Goal: Navigation & Orientation: Find specific page/section

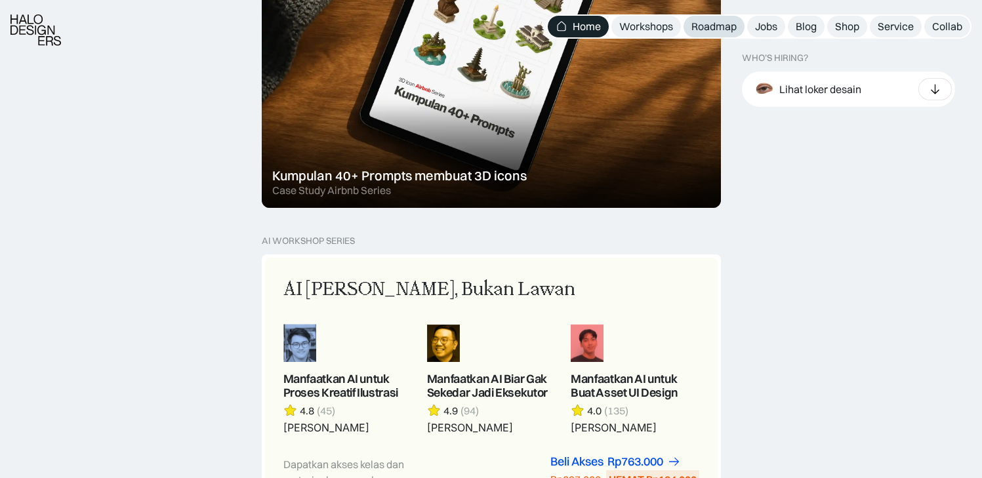
click at [722, 33] on link "Roadmap" at bounding box center [714, 27] width 61 height 22
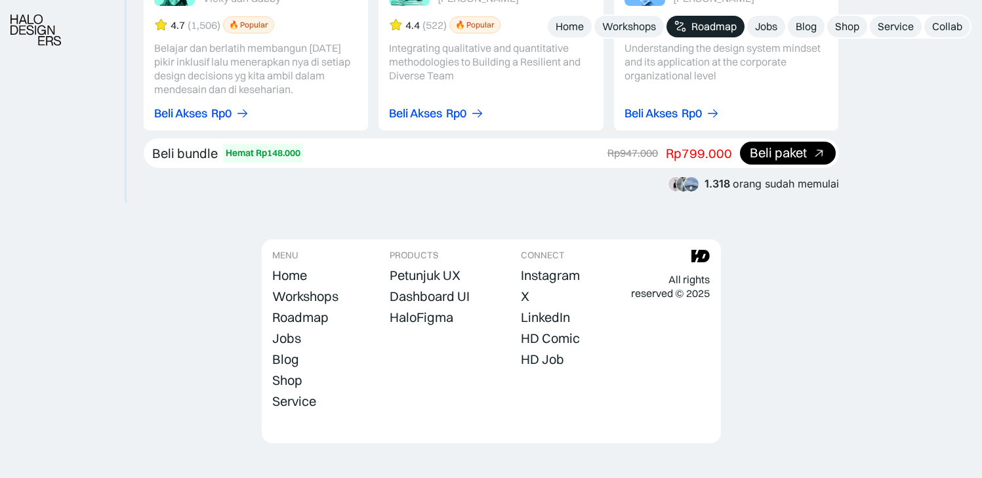
scroll to position [2529, 0]
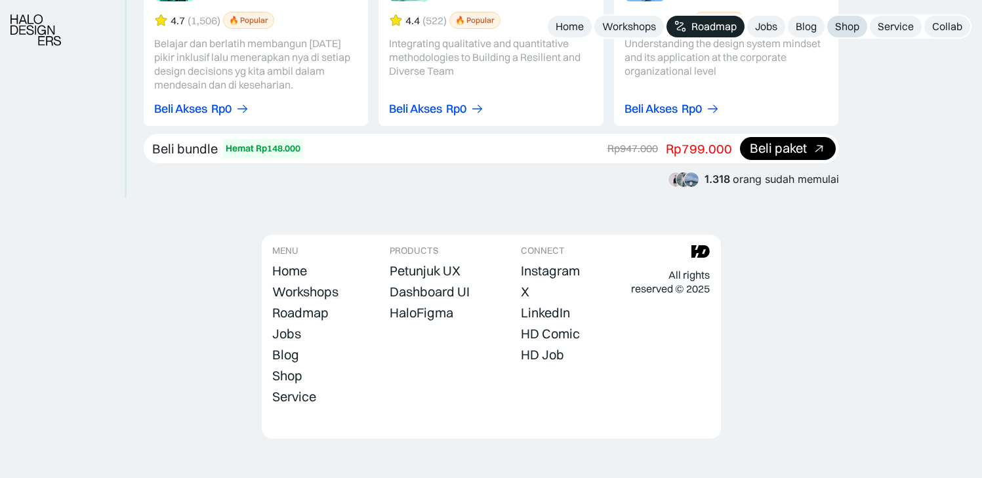
click at [857, 22] on div "Shop" at bounding box center [847, 27] width 24 height 14
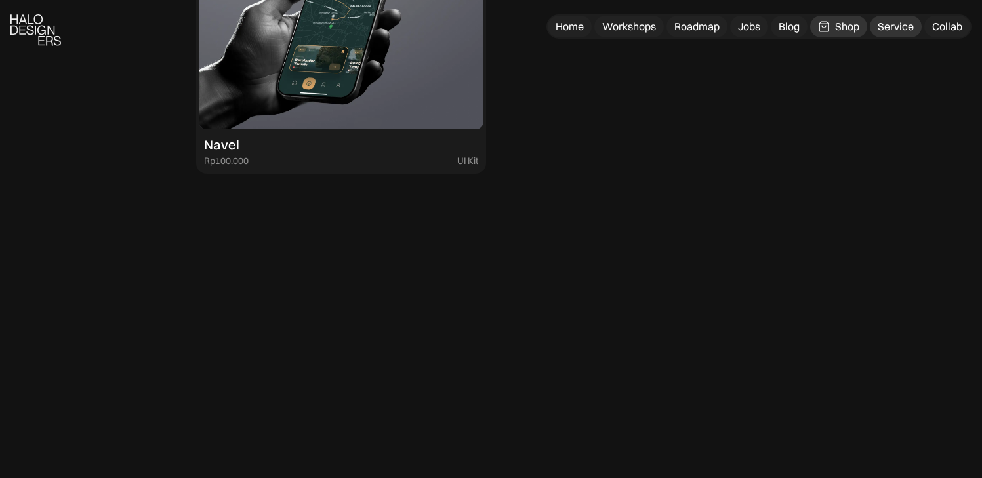
scroll to position [4227, 0]
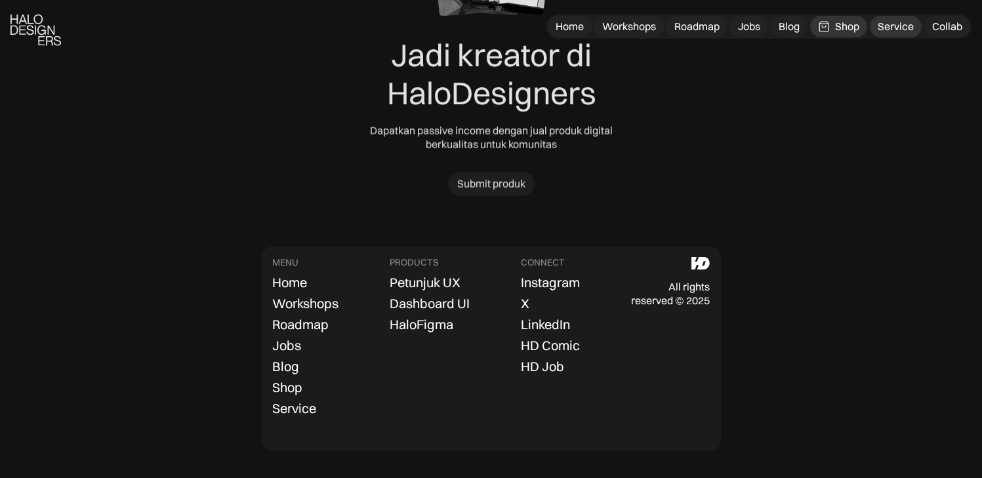
click at [895, 24] on div "Service" at bounding box center [896, 27] width 36 height 14
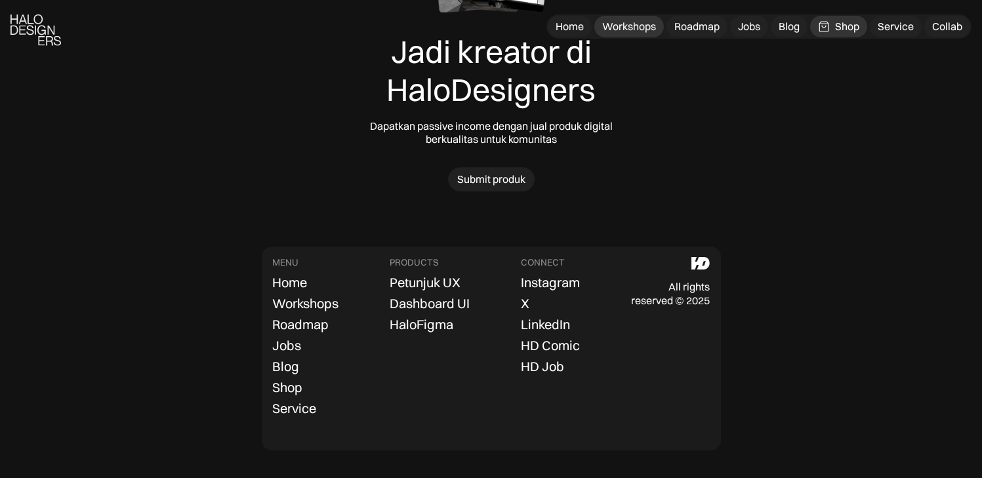
click at [634, 32] on div "Workshops" at bounding box center [629, 27] width 54 height 14
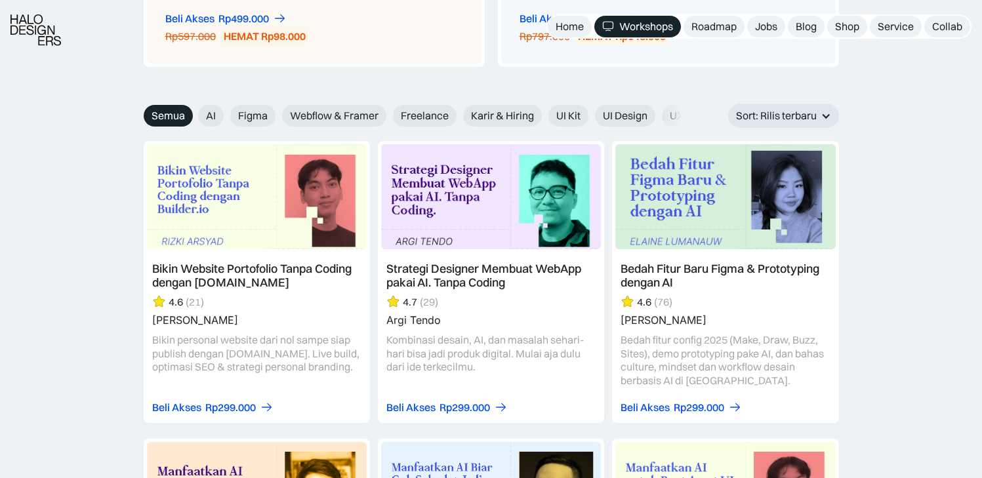
scroll to position [1869, 0]
